Goal: Transaction & Acquisition: Purchase product/service

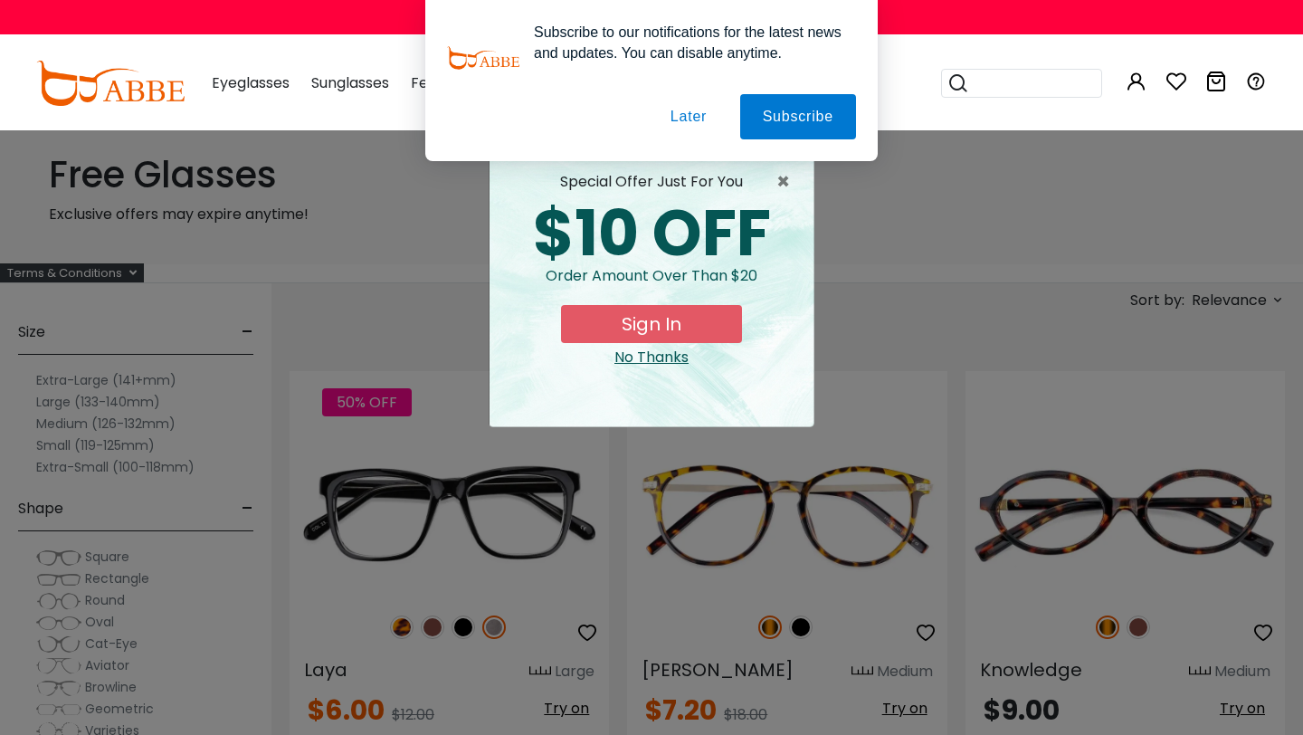
click at [0, 0] on button "Later" at bounding box center [0, 0] width 0 height 0
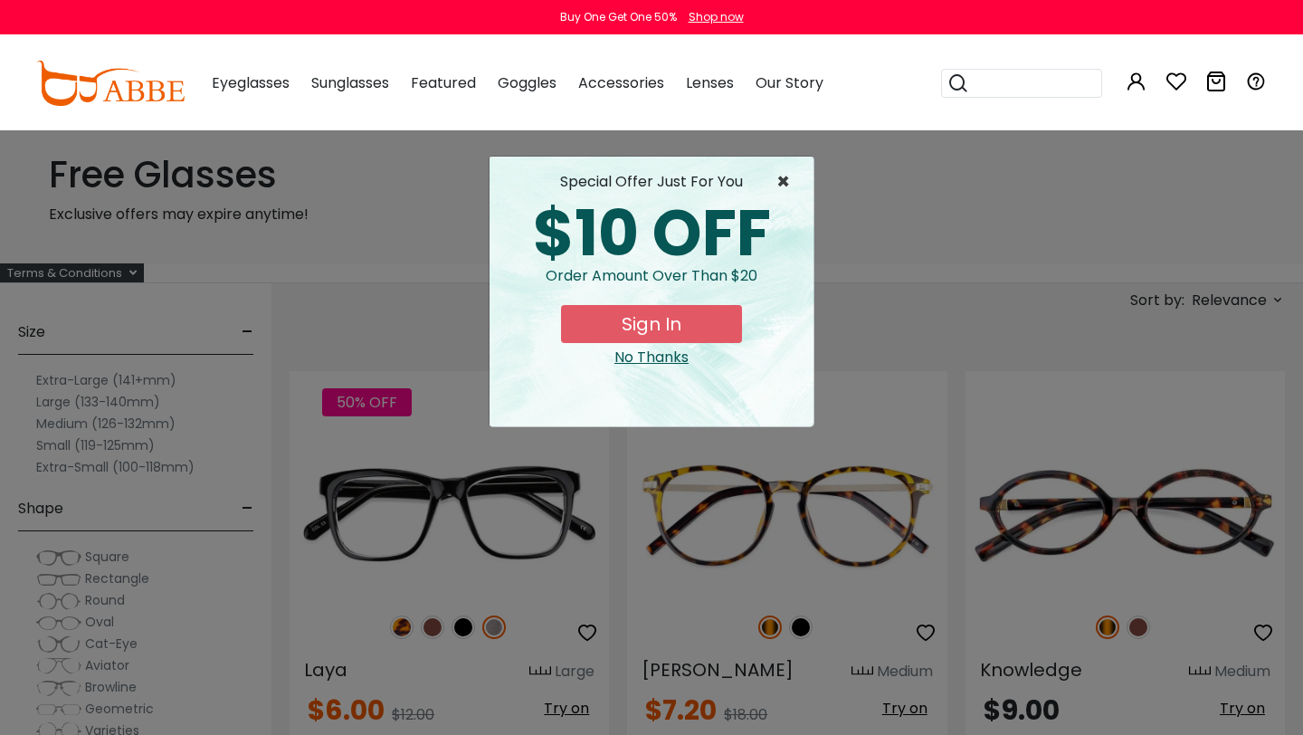
click at [786, 182] on span "×" at bounding box center [788, 182] width 23 height 22
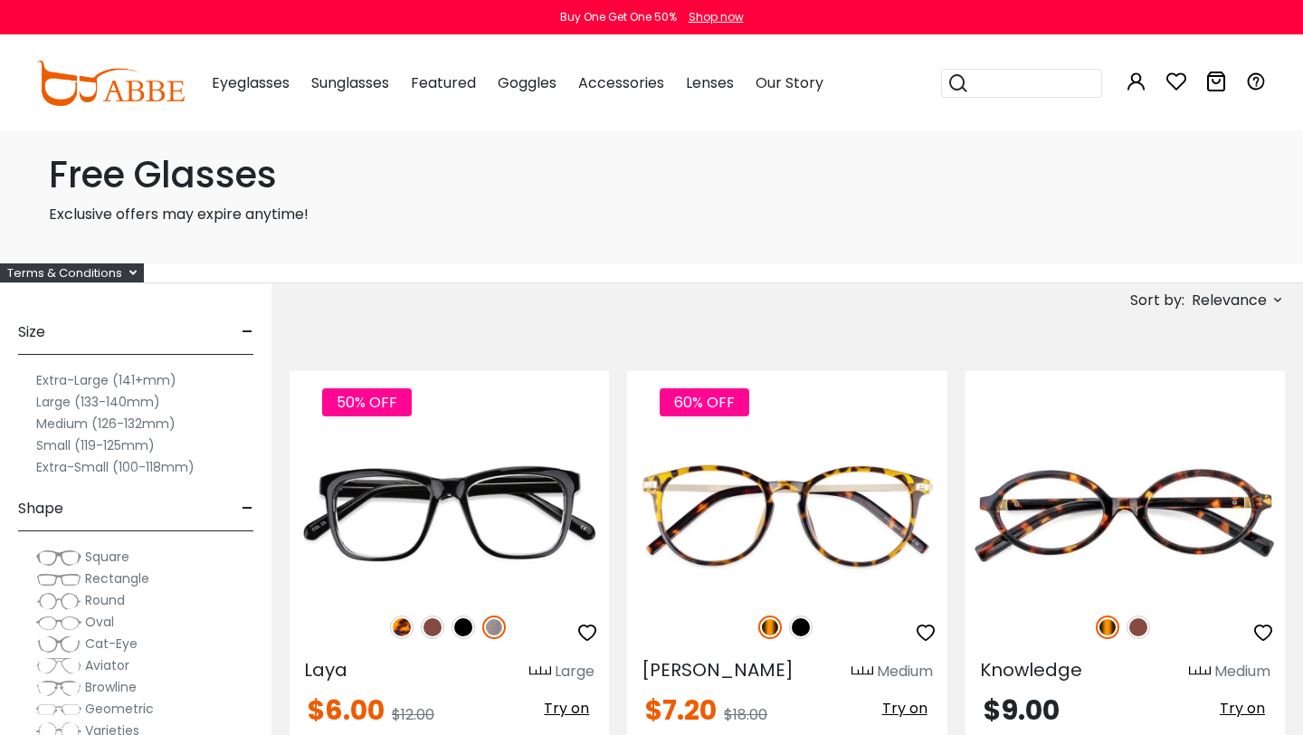
click at [57, 404] on label "Large (133-140mm)" at bounding box center [98, 402] width 124 height 22
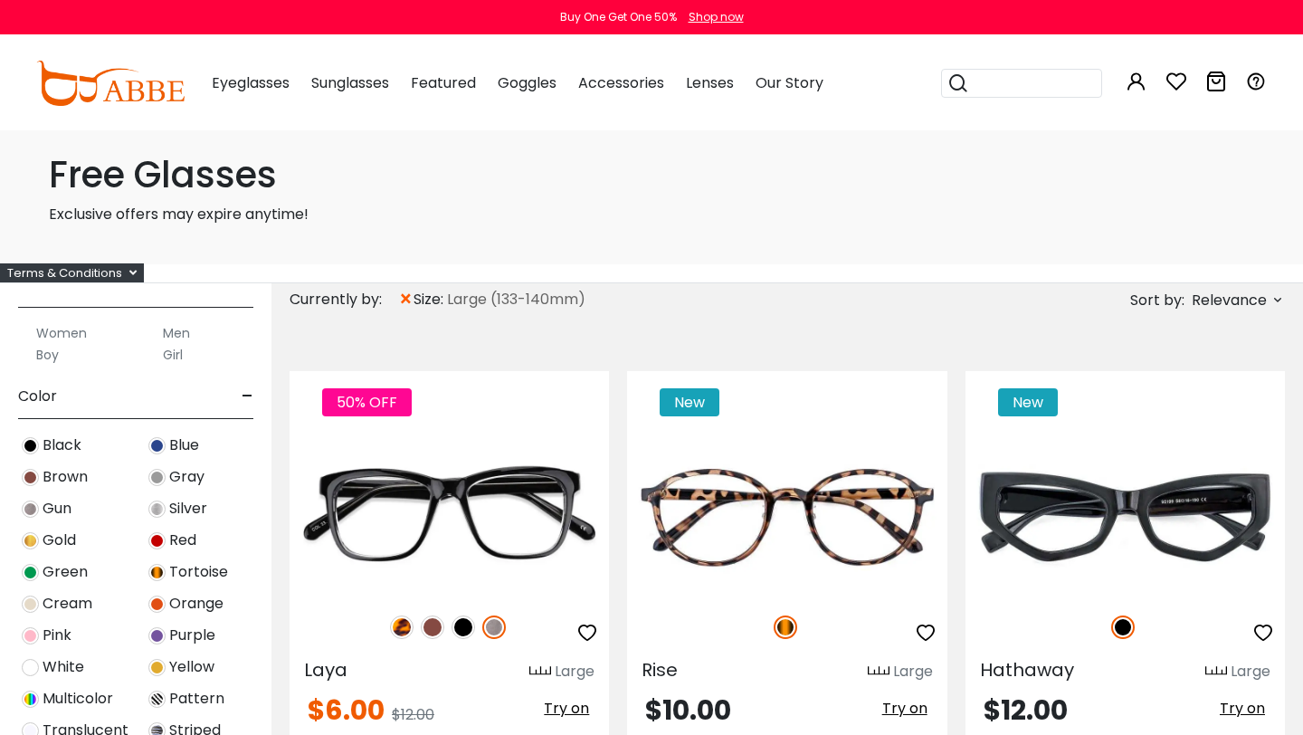
scroll to position [530, 0]
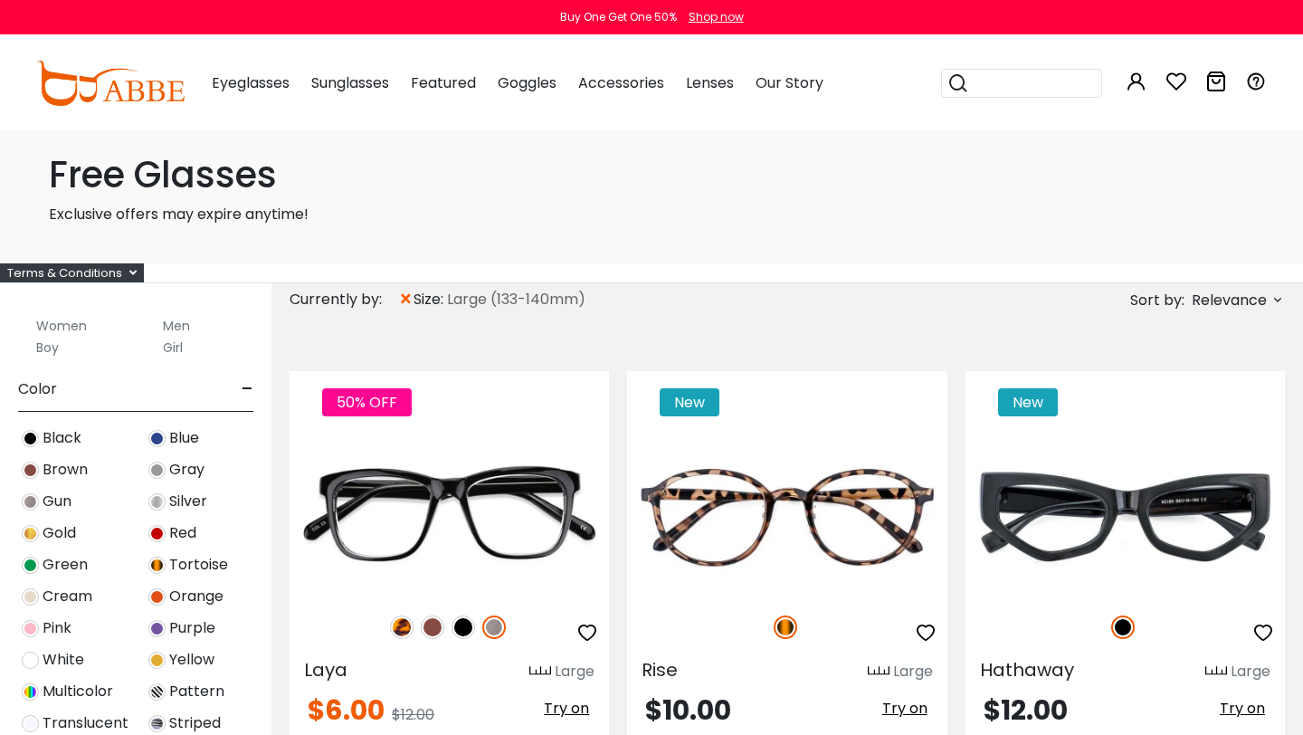
click at [158, 469] on img at bounding box center [156, 470] width 17 height 17
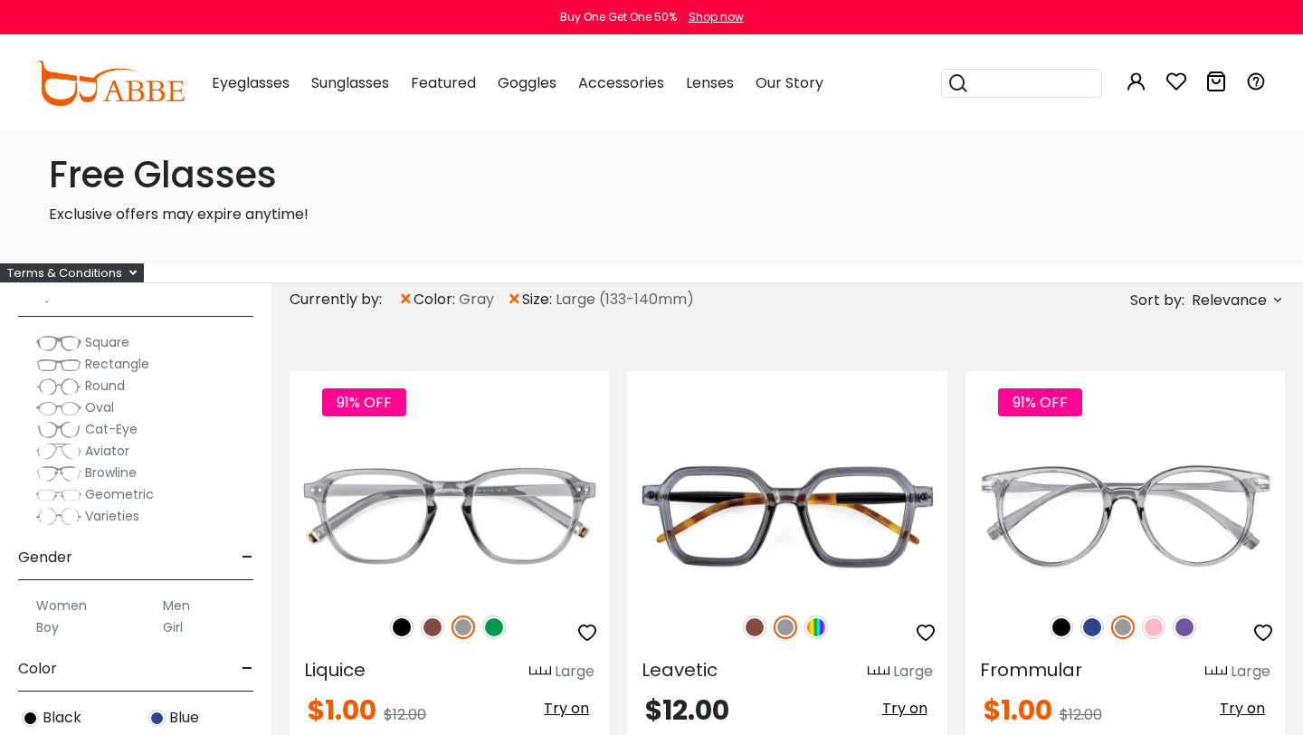
scroll to position [368, 0]
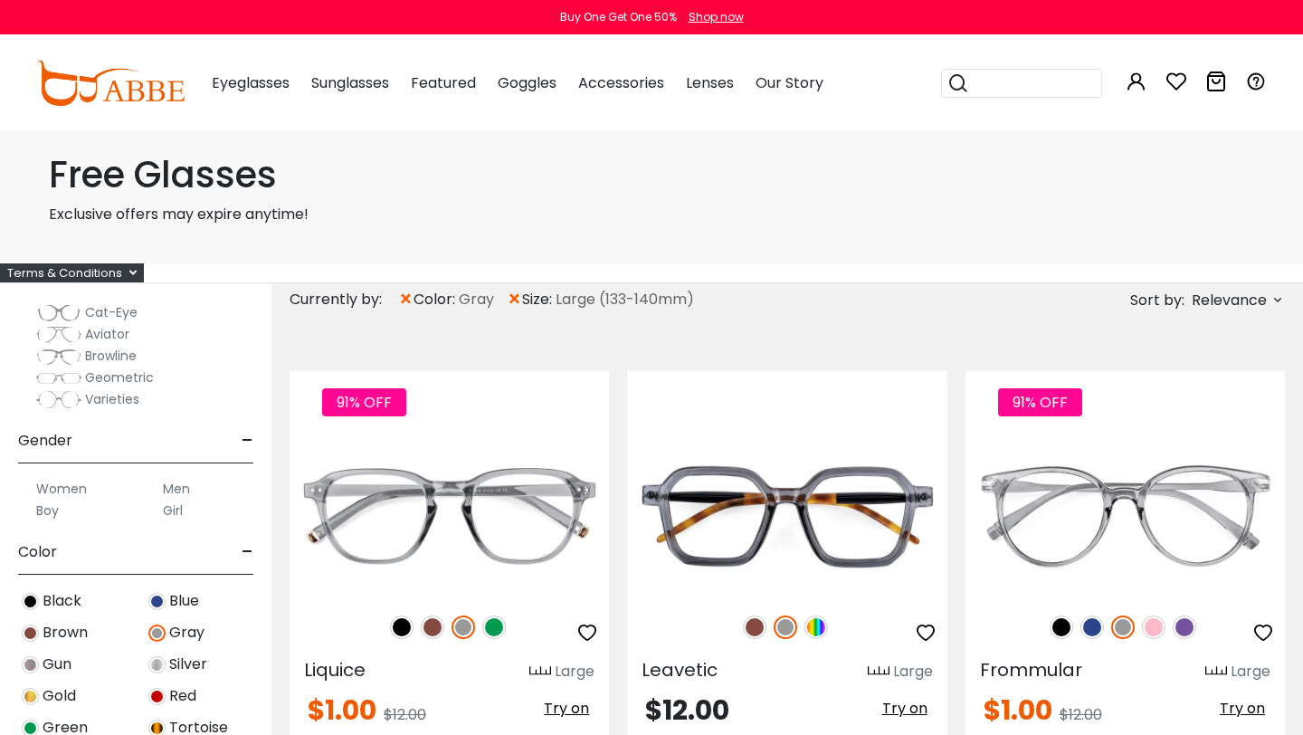
click at [175, 488] on label "Men" at bounding box center [176, 489] width 27 height 22
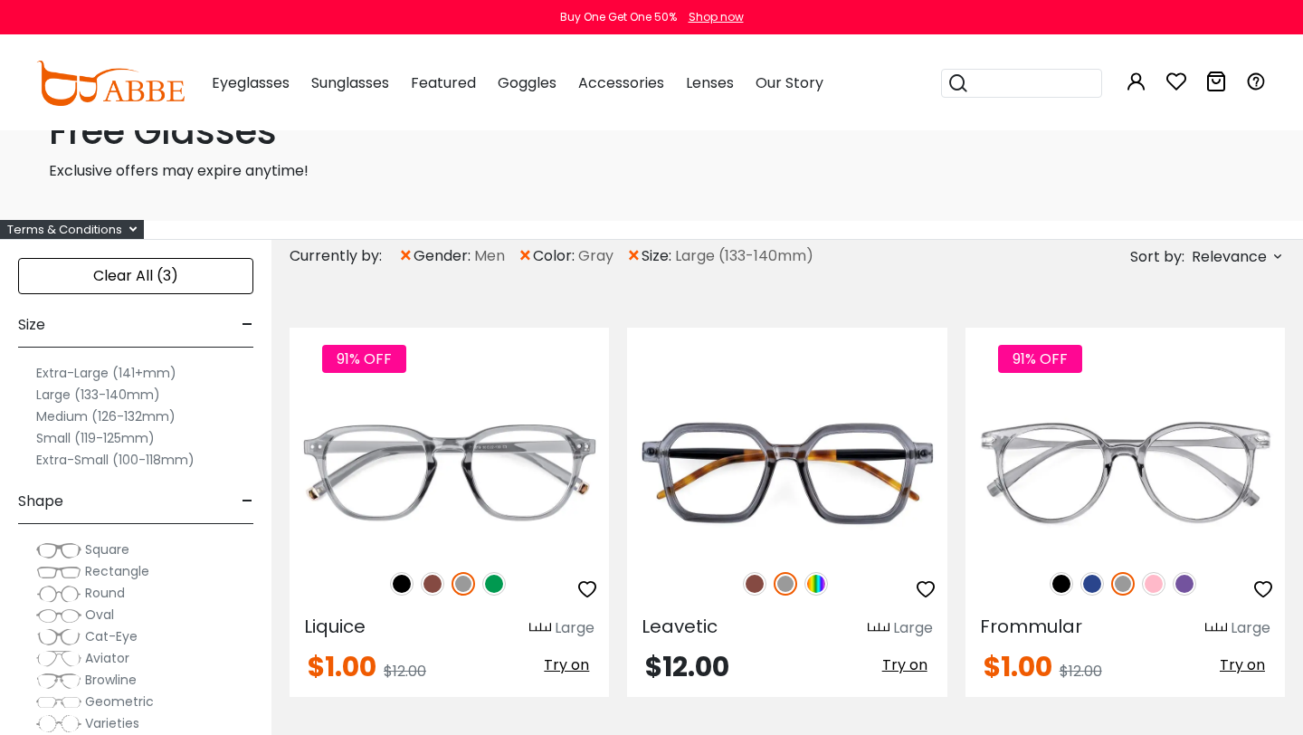
scroll to position [41, 0]
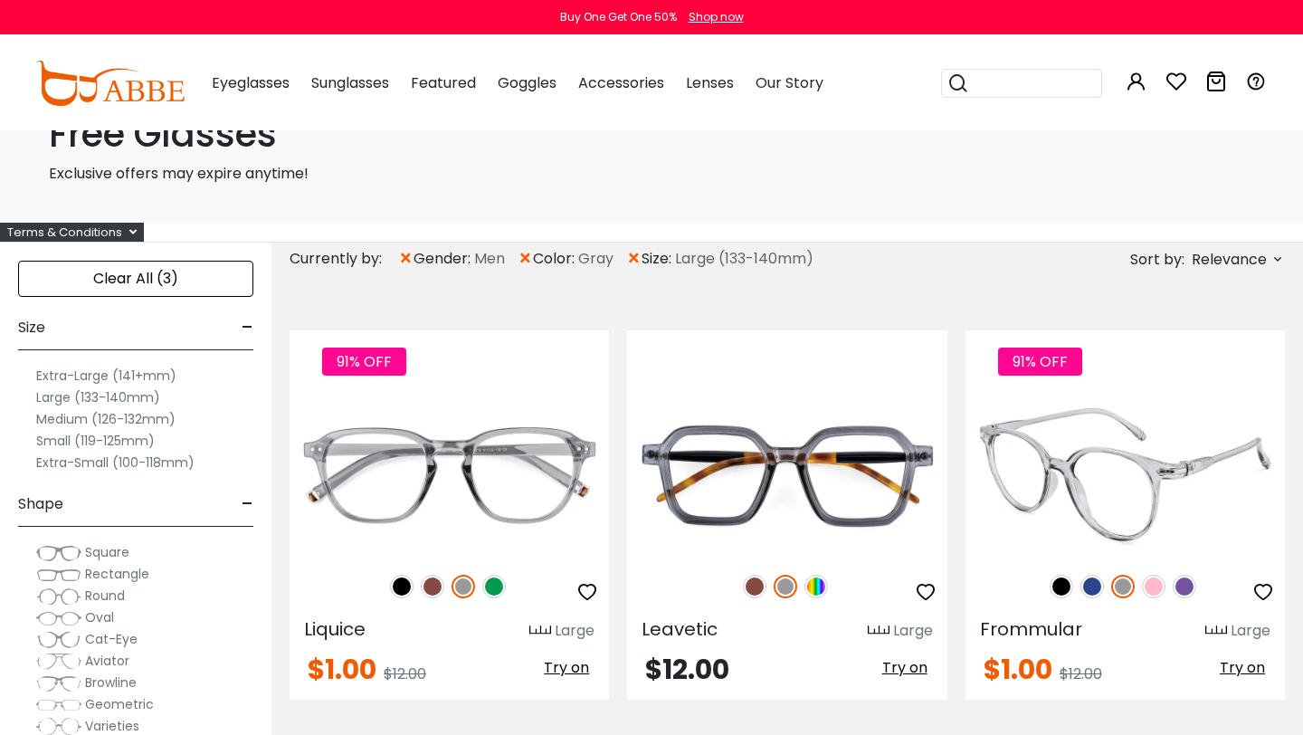
click at [1064, 587] on img at bounding box center [1062, 587] width 24 height 24
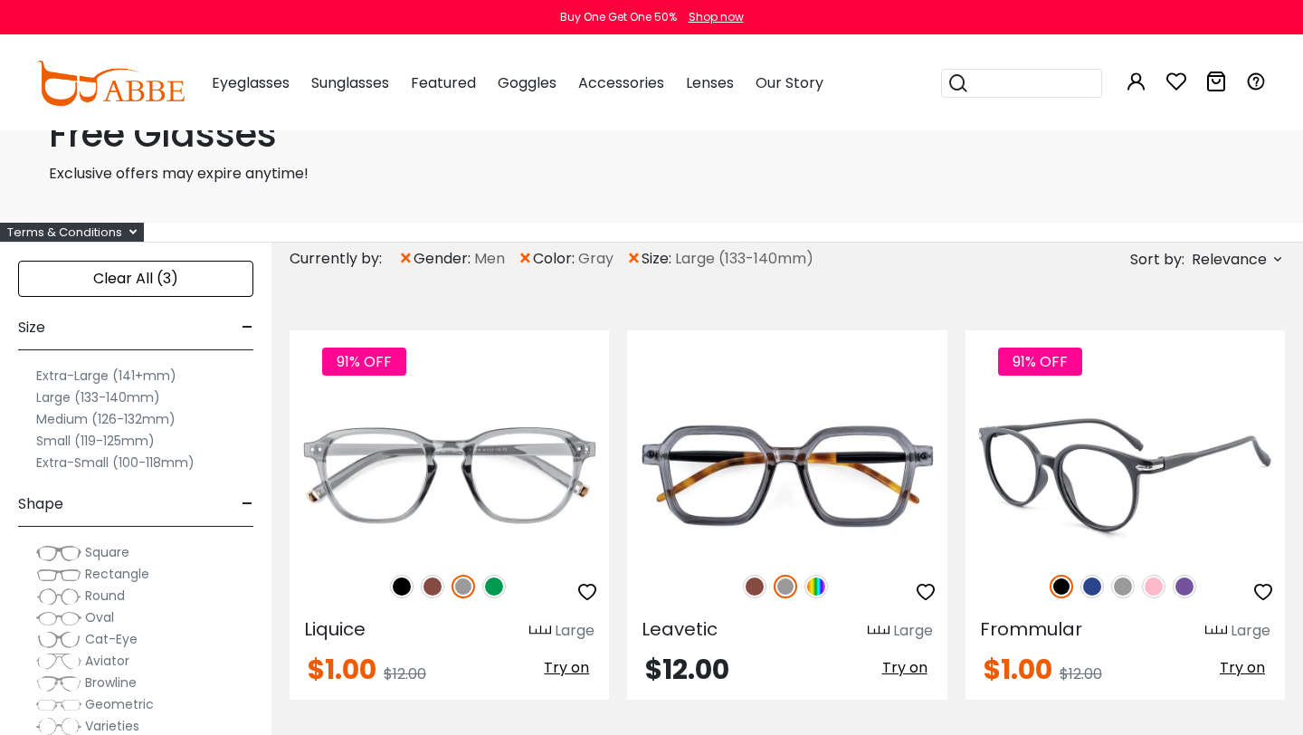
click at [1123, 586] on img at bounding box center [1124, 587] width 24 height 24
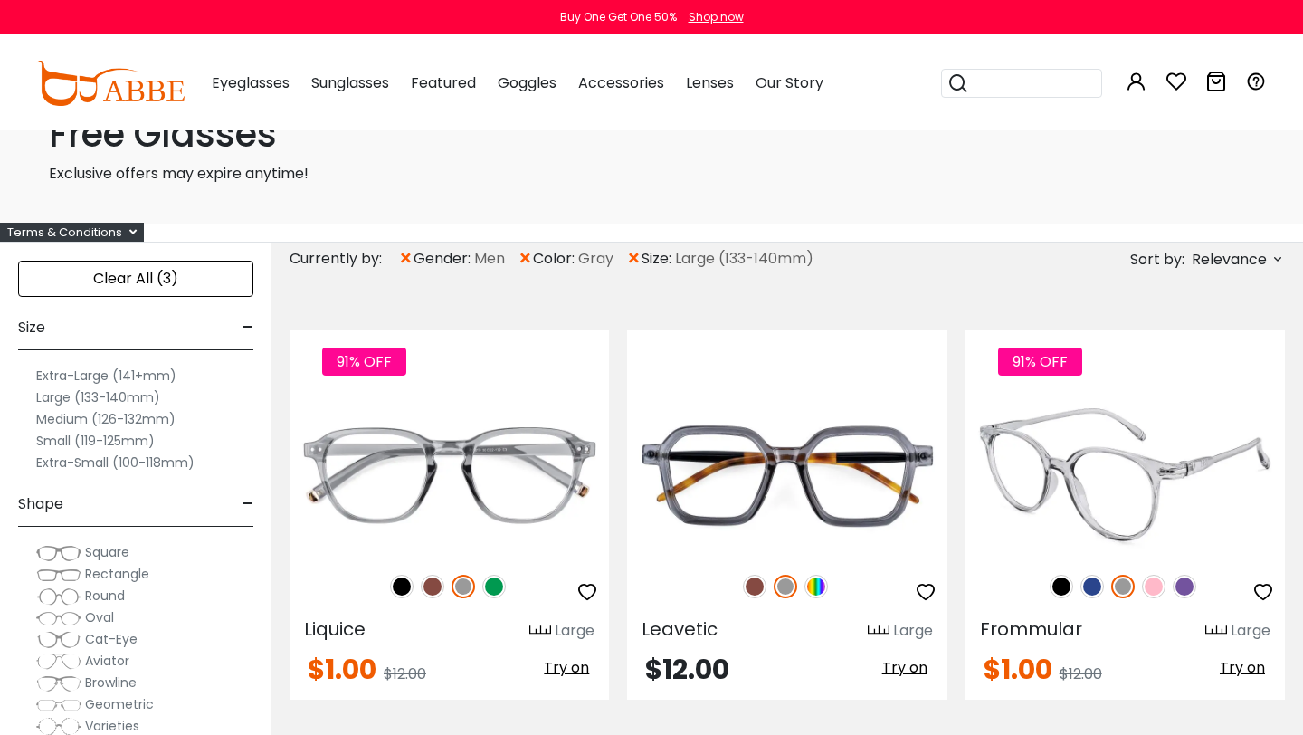
click at [1113, 478] on img at bounding box center [1126, 476] width 320 height 160
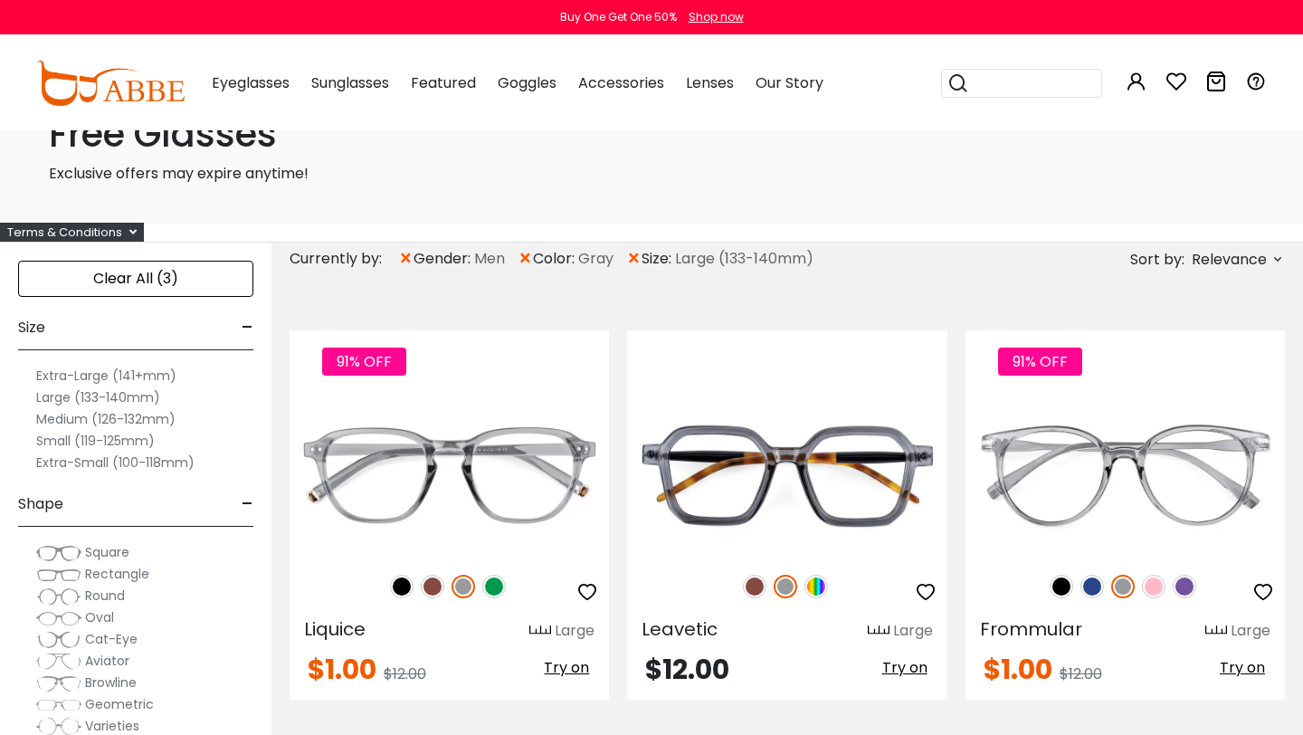
click at [62, 422] on label "Medium (126-132mm)" at bounding box center [105, 419] width 139 height 22
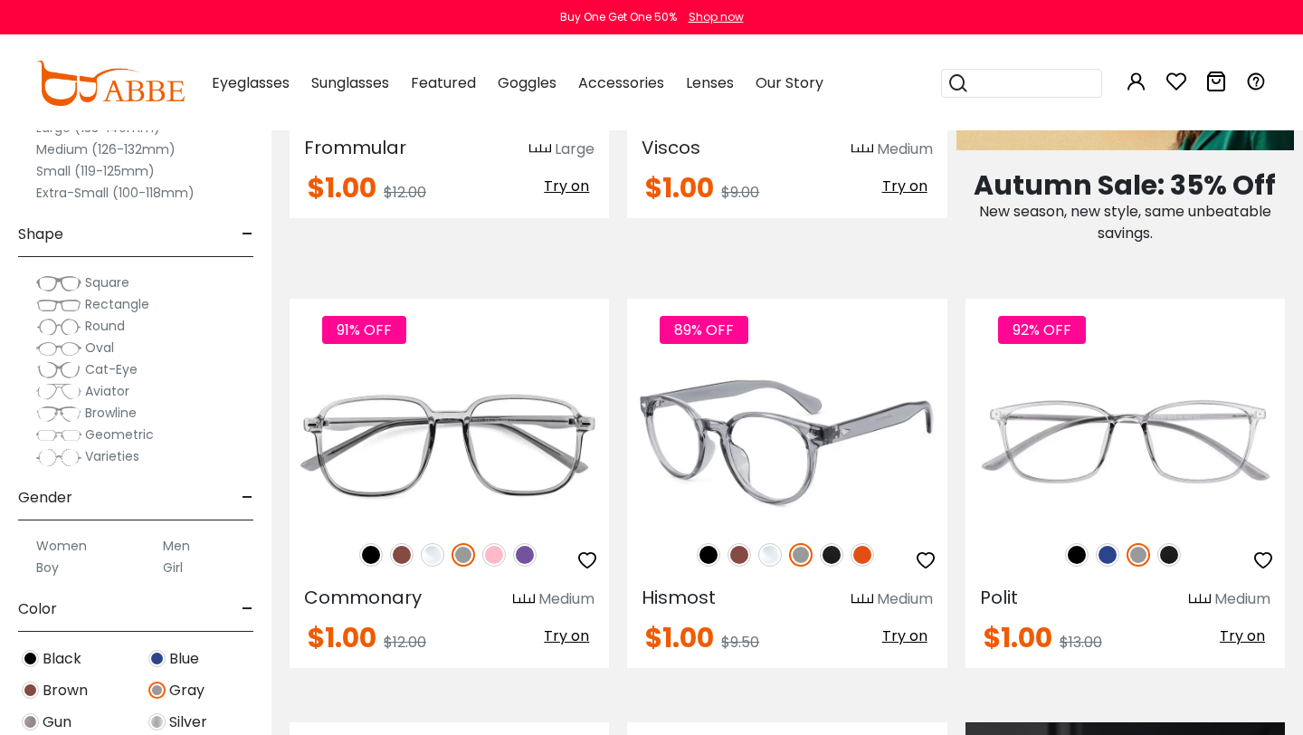
scroll to position [946, 0]
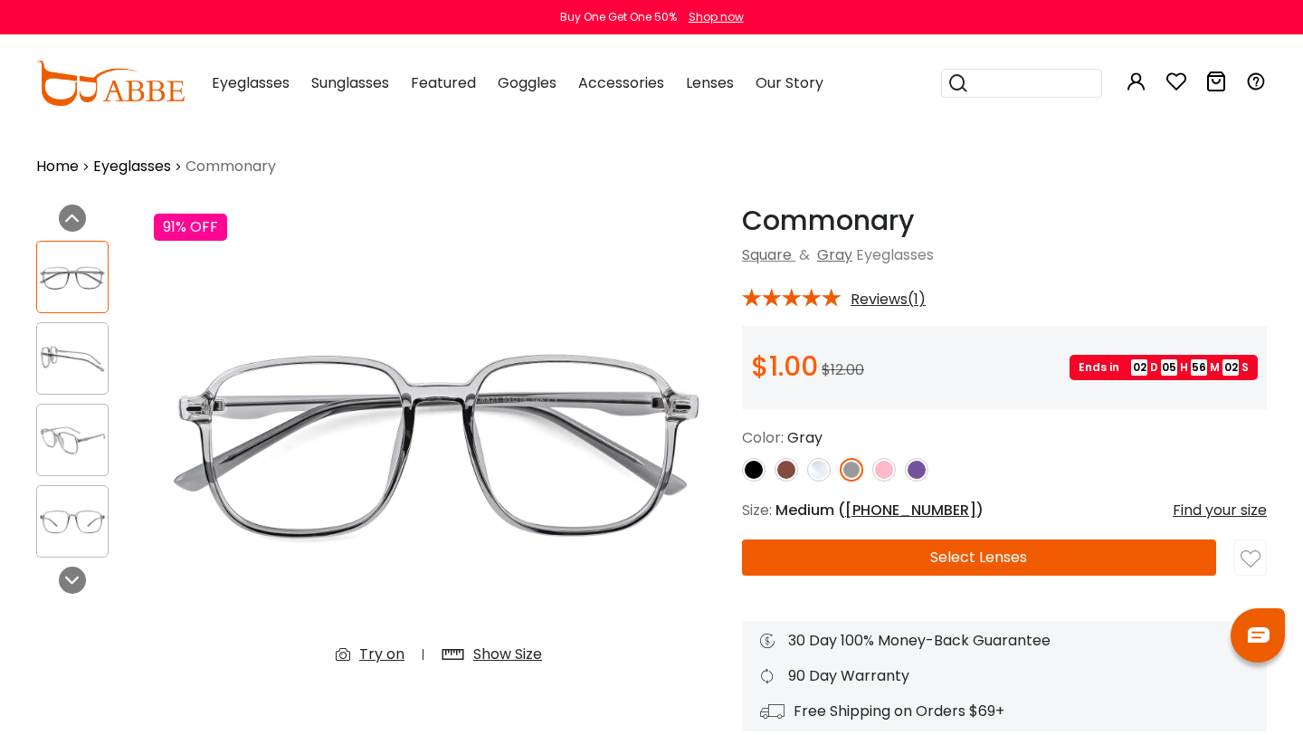
click at [752, 470] on img at bounding box center [754, 470] width 24 height 24
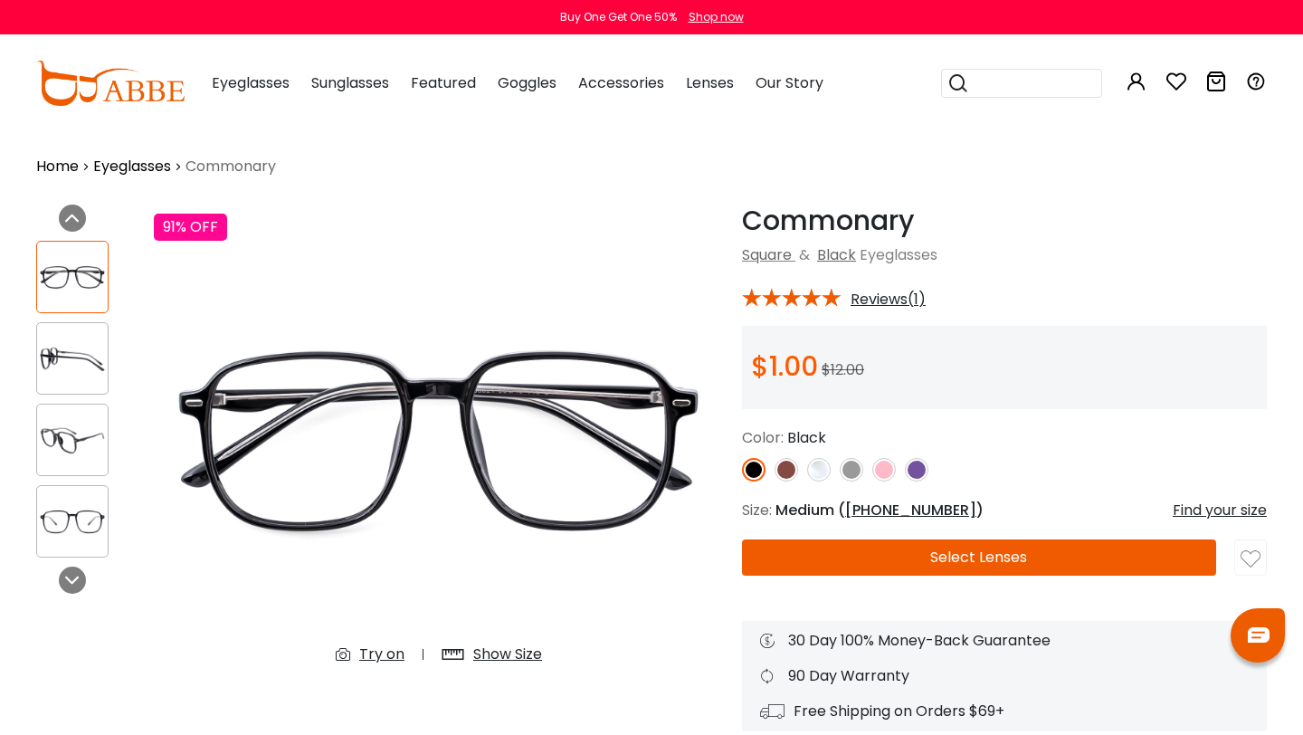
click at [788, 469] on img at bounding box center [787, 470] width 24 height 24
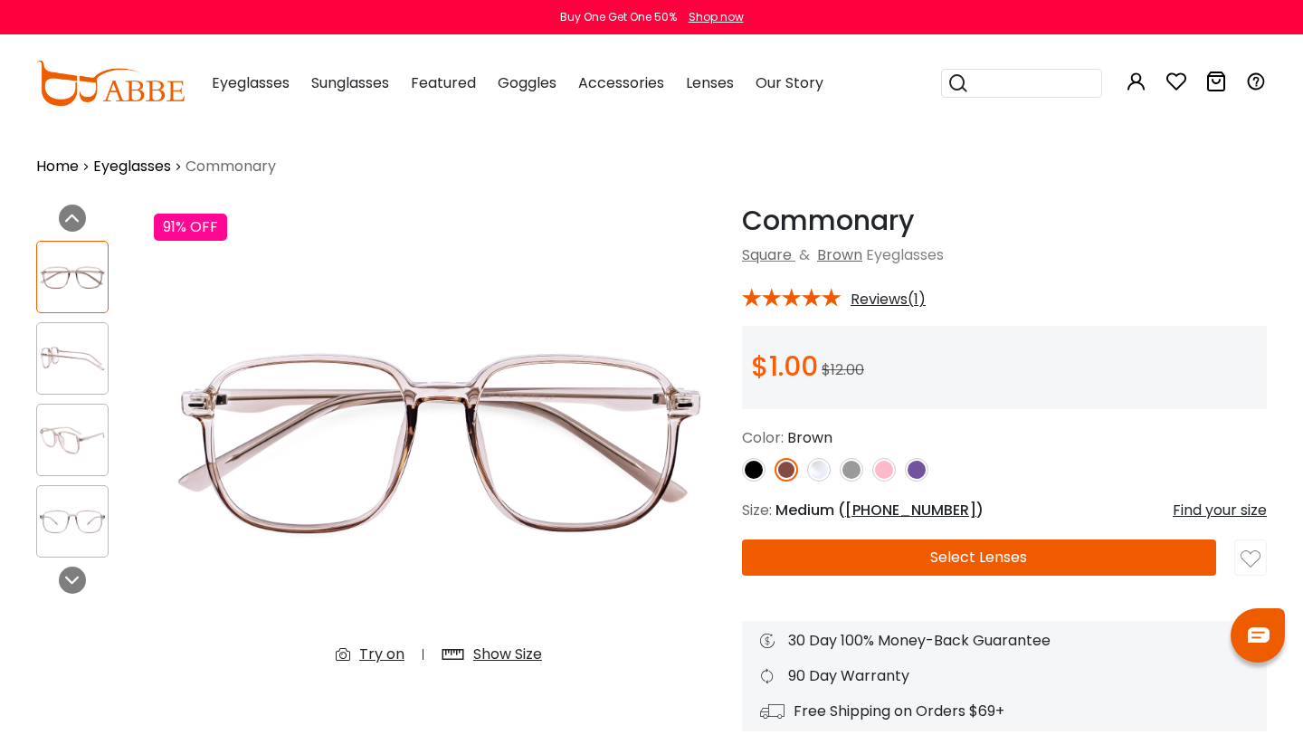
click at [819, 473] on img at bounding box center [819, 470] width 24 height 24
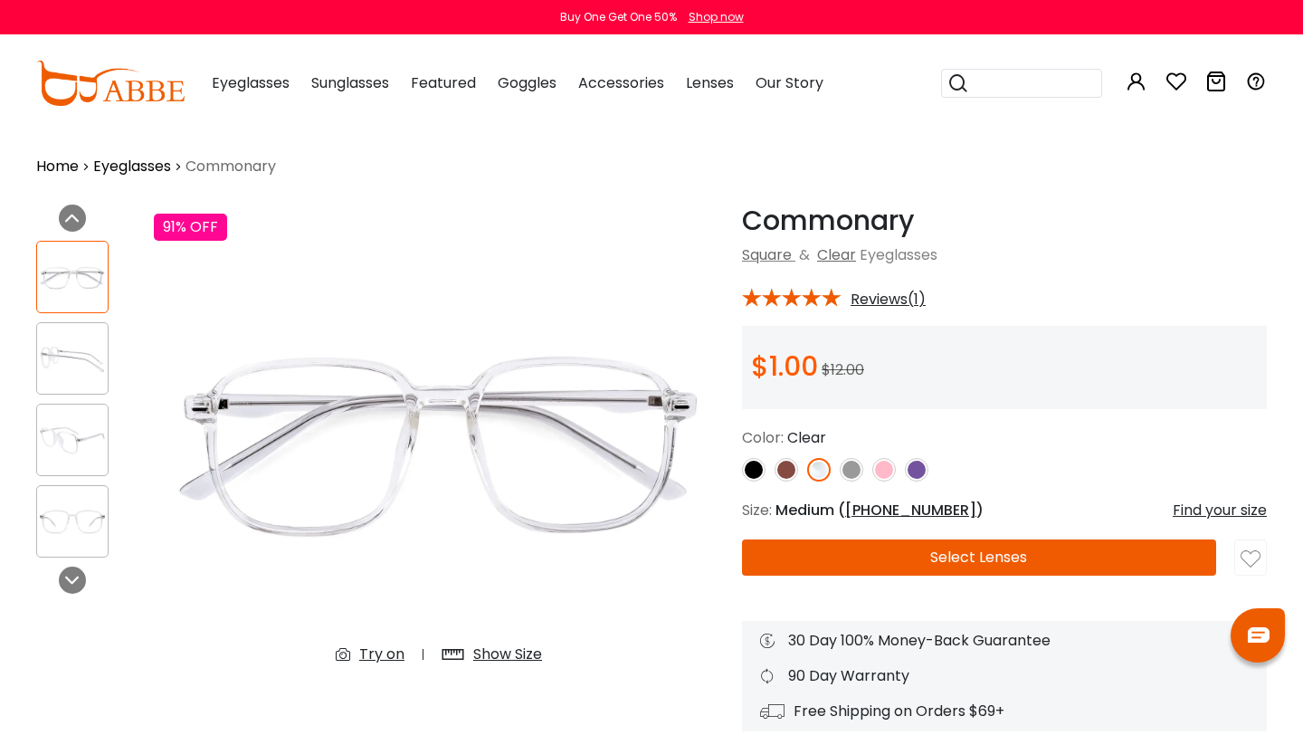
click at [854, 475] on img at bounding box center [852, 470] width 24 height 24
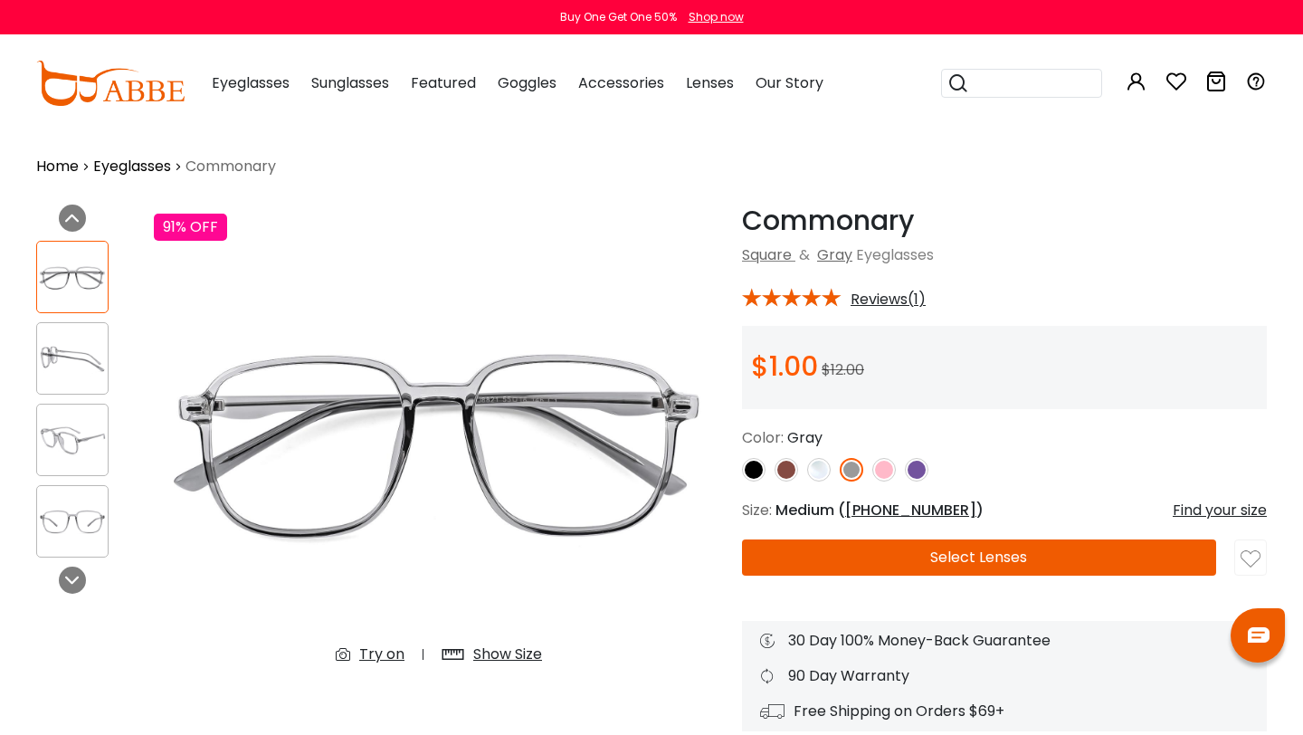
click at [90, 349] on img at bounding box center [72, 358] width 71 height 35
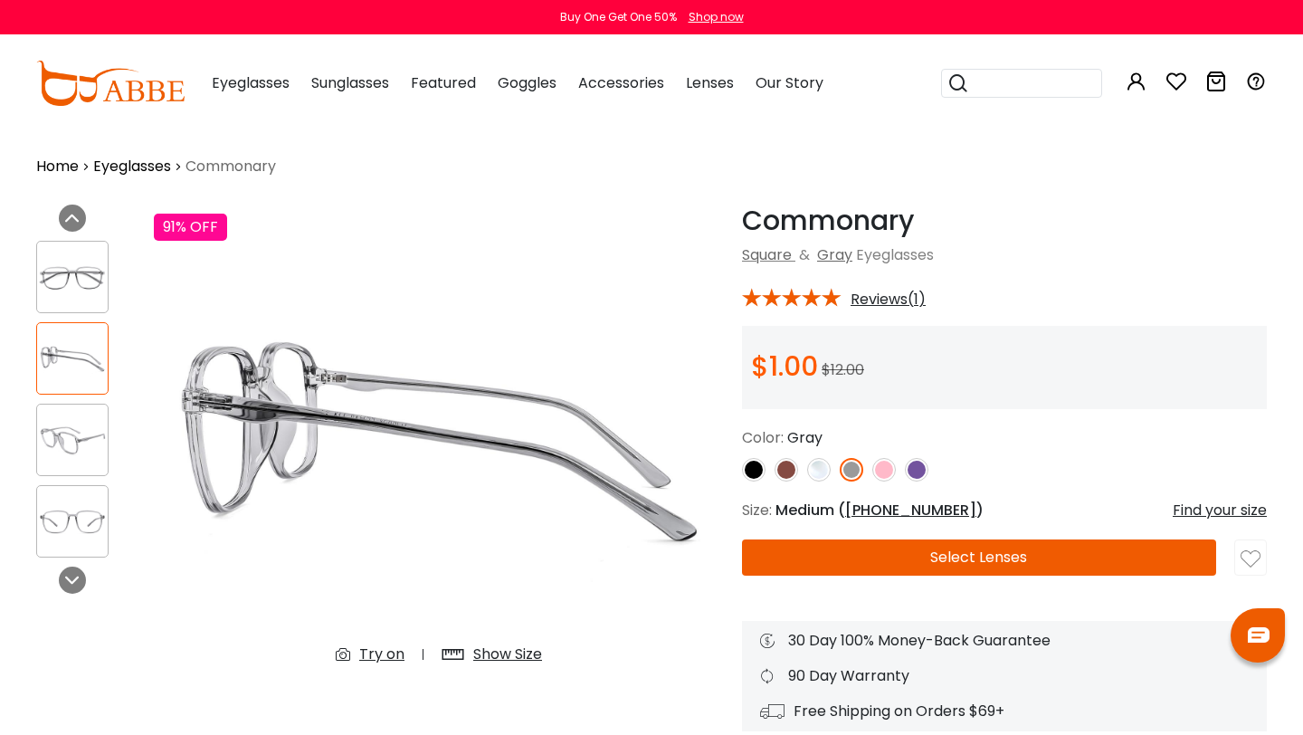
click at [91, 423] on img at bounding box center [72, 440] width 71 height 35
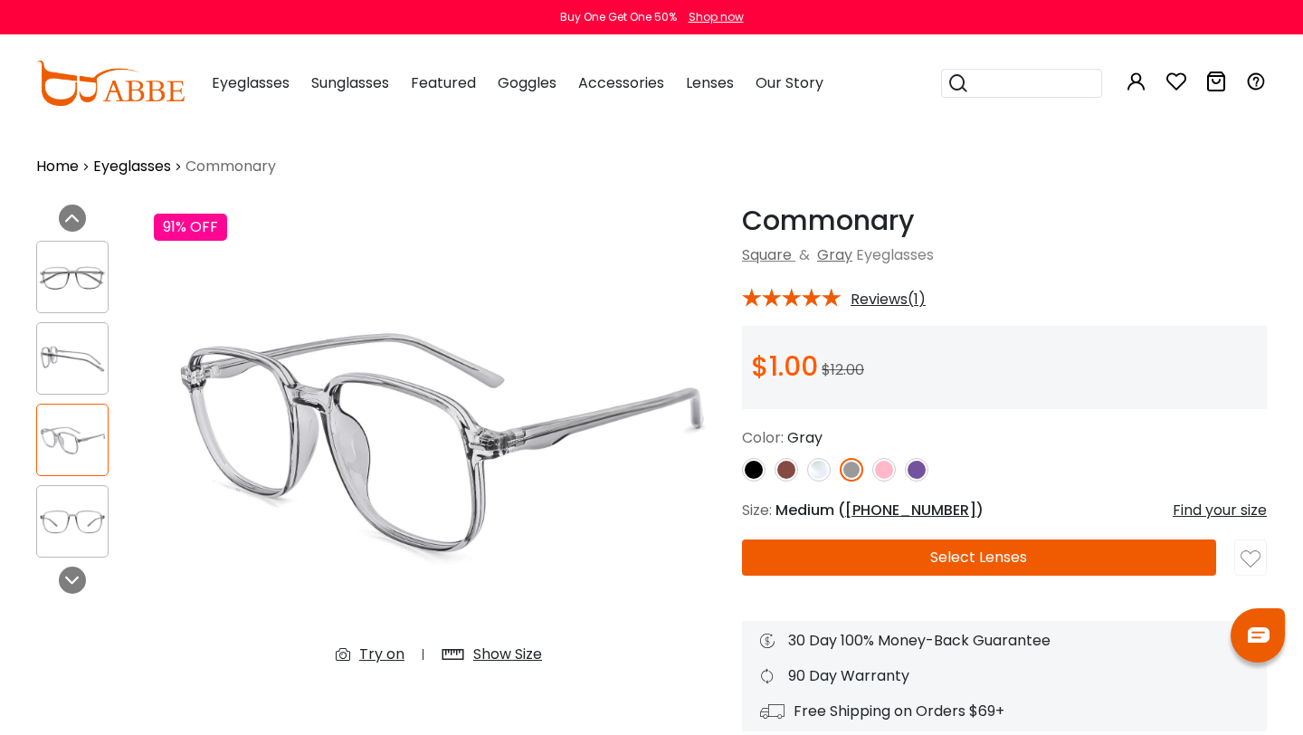
click at [79, 513] on img at bounding box center [72, 521] width 71 height 35
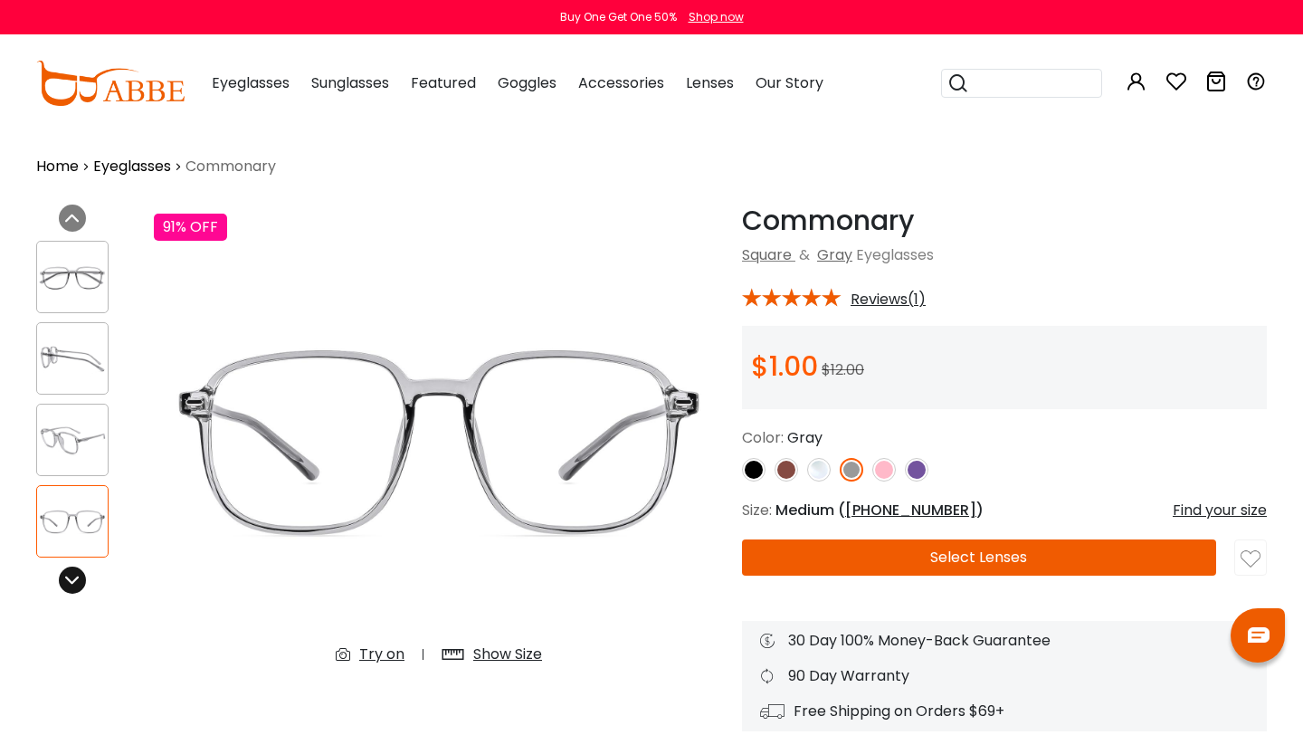
click at [74, 575] on icon at bounding box center [72, 580] width 14 height 14
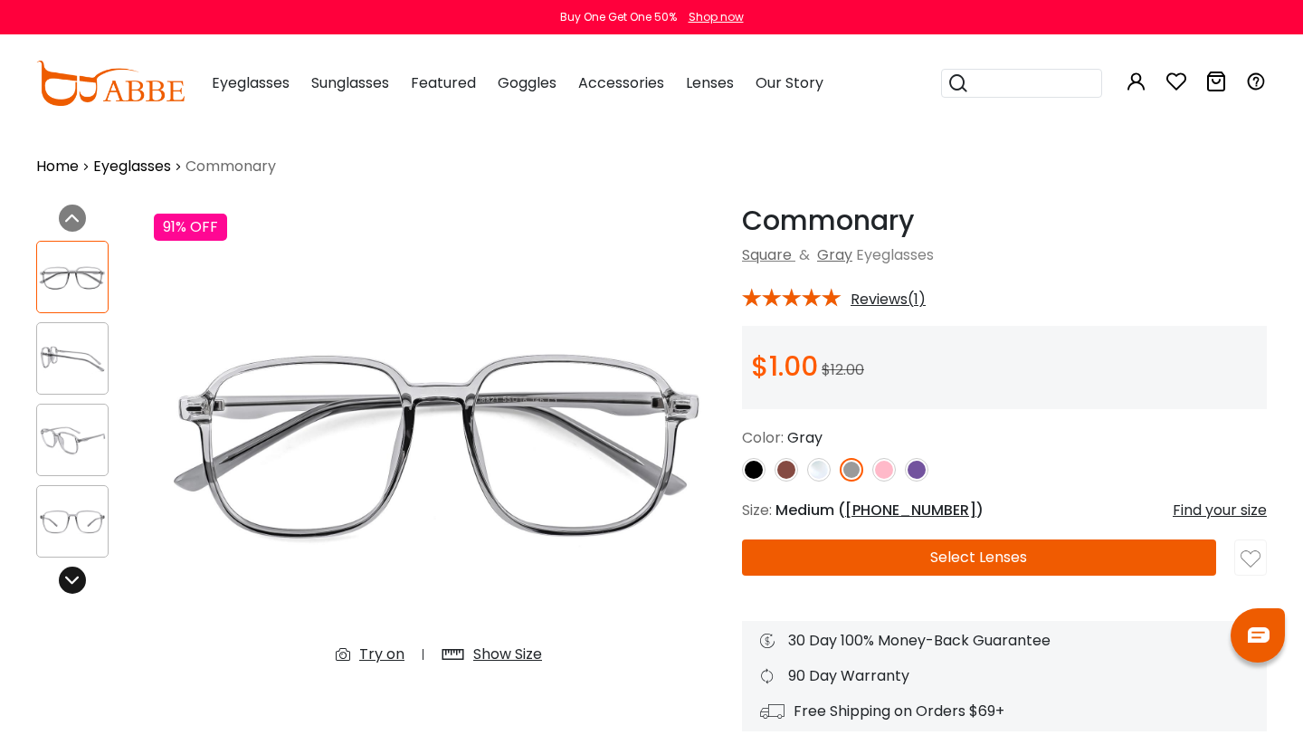
click at [74, 575] on icon at bounding box center [72, 580] width 14 height 14
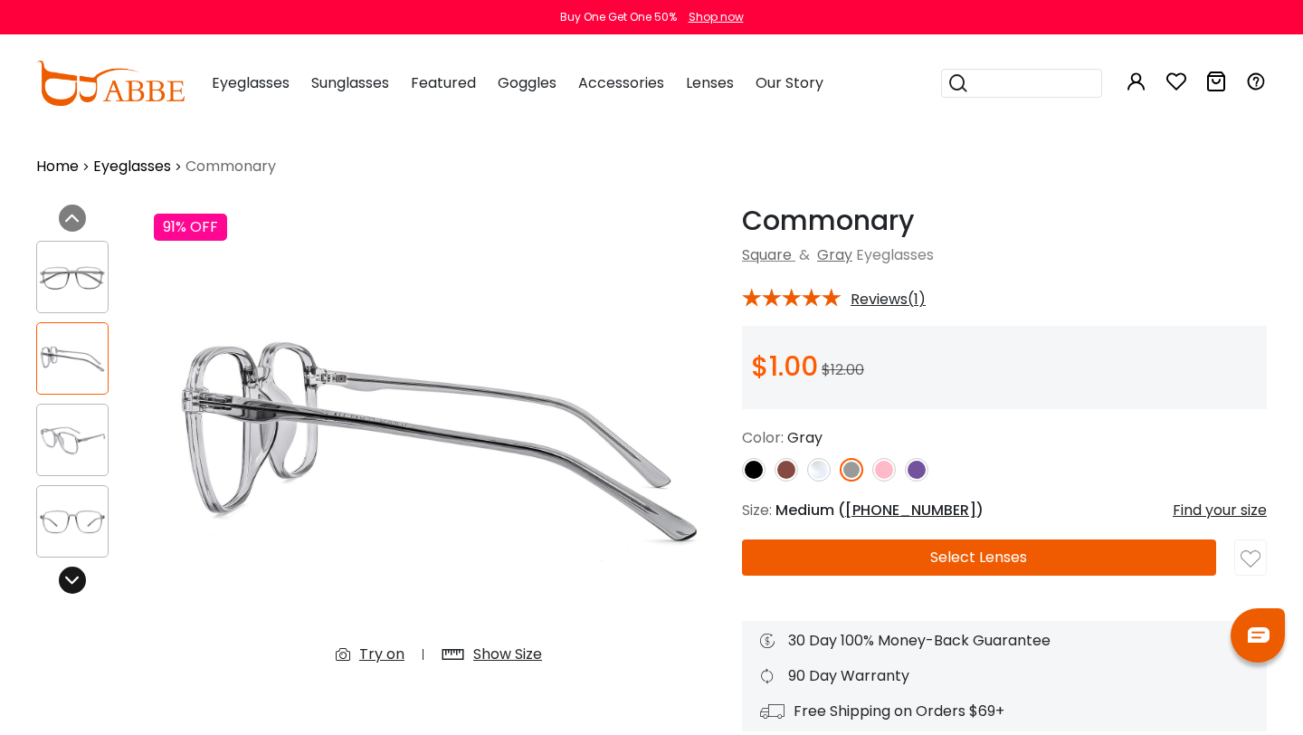
click at [74, 575] on icon at bounding box center [72, 580] width 14 height 14
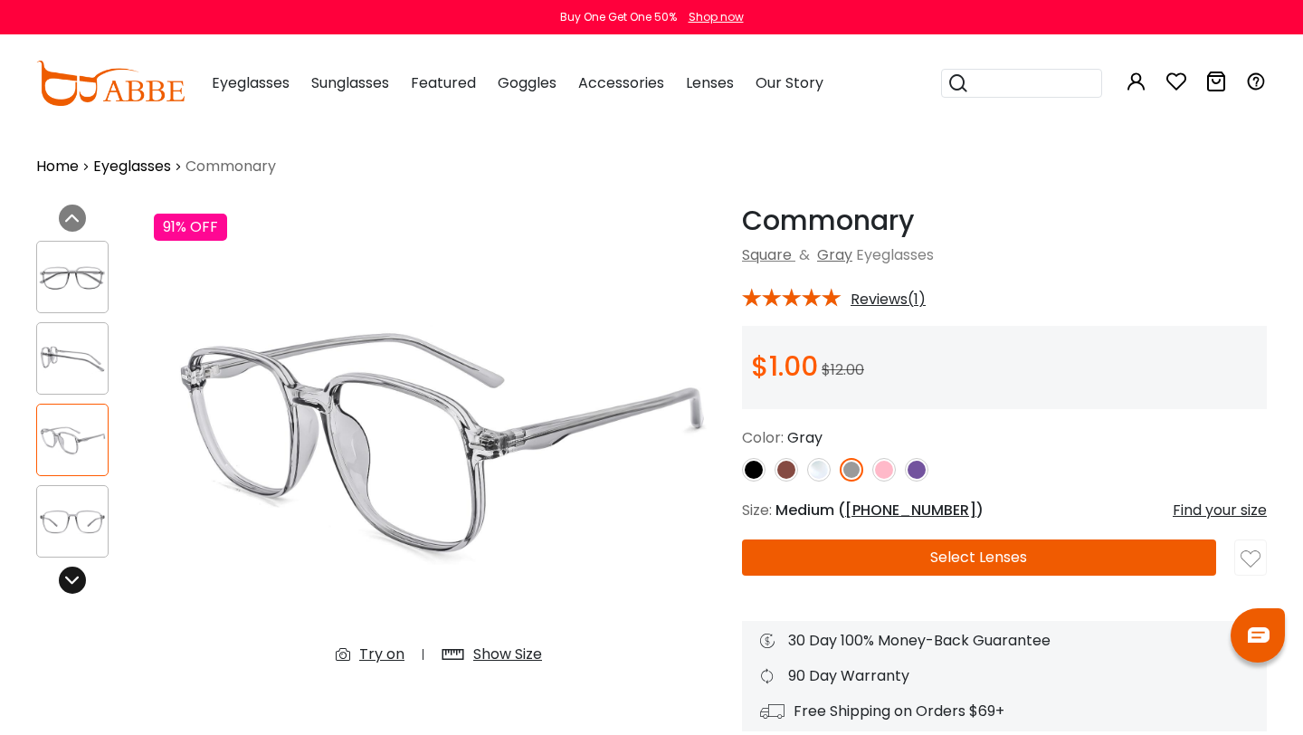
click at [74, 575] on icon at bounding box center [72, 580] width 14 height 14
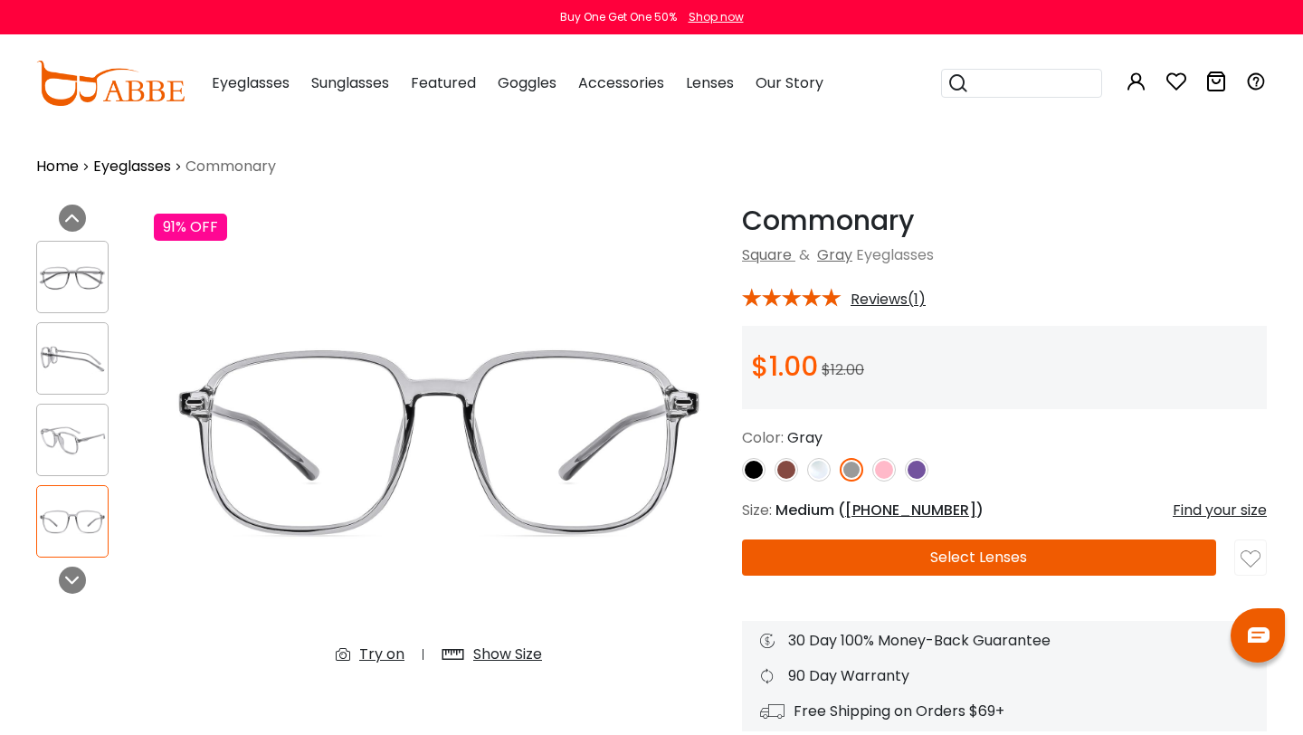
click at [72, 294] on div at bounding box center [72, 277] width 72 height 72
click at [76, 353] on img at bounding box center [72, 358] width 71 height 35
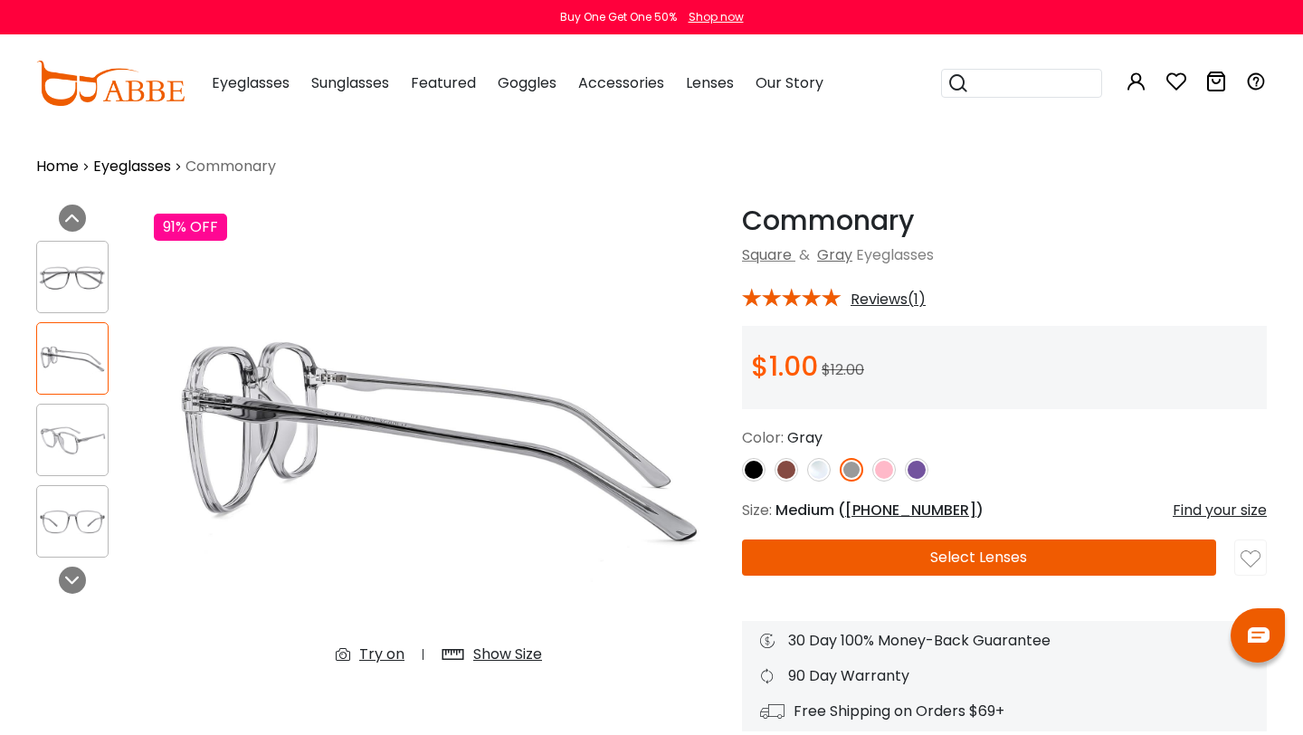
click at [79, 423] on img at bounding box center [72, 440] width 71 height 35
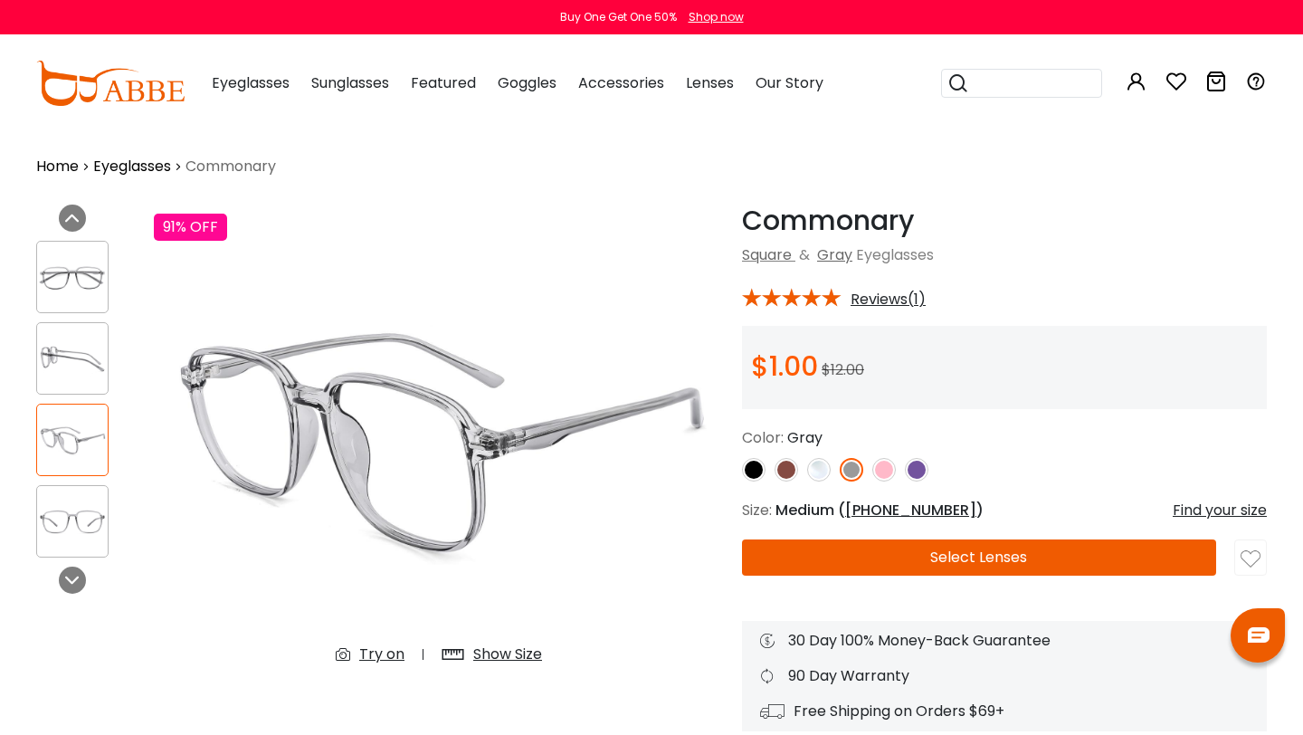
click at [898, 299] on span "Reviews(1)" at bounding box center [888, 299] width 75 height 16
click at [912, 292] on span "Reviews(1)" at bounding box center [888, 299] width 75 height 16
